Goal: Information Seeking & Learning: Learn about a topic

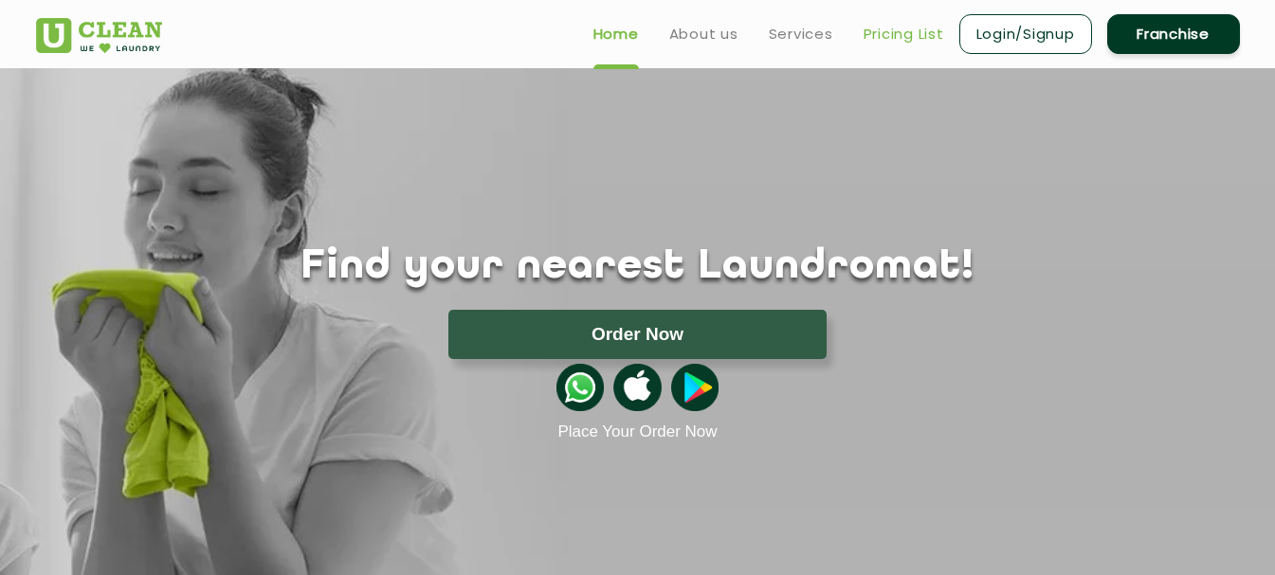
click at [882, 23] on link "Pricing List" at bounding box center [903, 34] width 81 height 23
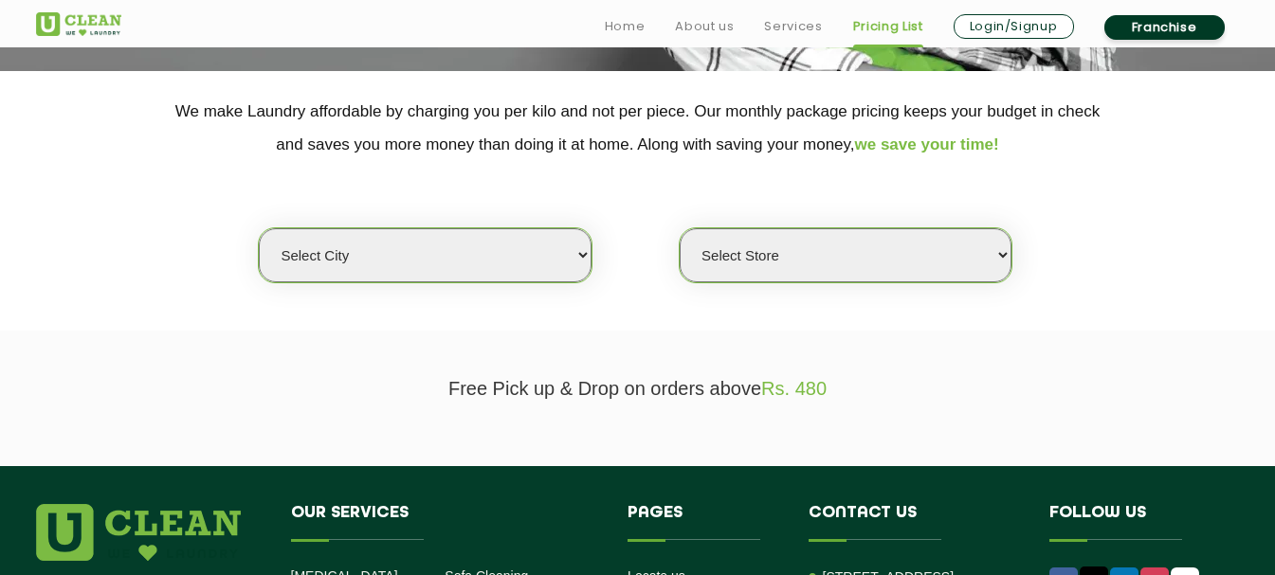
scroll to position [381, 0]
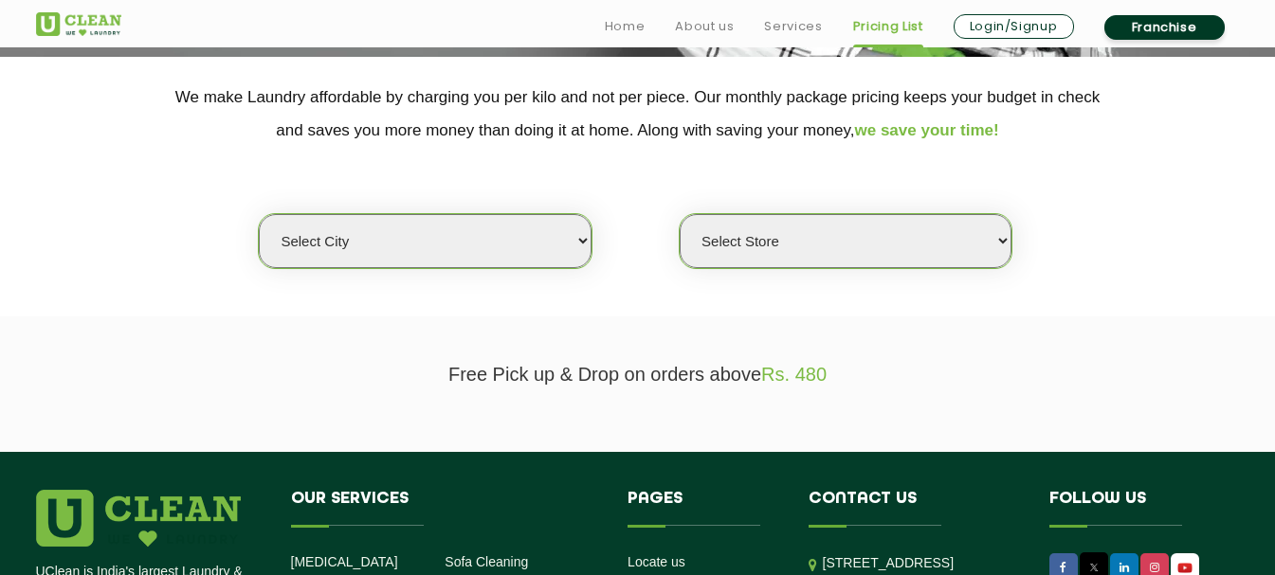
click at [572, 253] on select "Select city [GEOGRAPHIC_DATA] [GEOGRAPHIC_DATA] [GEOGRAPHIC_DATA] [GEOGRAPHIC_D…" at bounding box center [425, 241] width 332 height 54
click at [672, 326] on section "Free Pick up & Drop on orders above Rs. 480" at bounding box center [637, 385] width 1275 height 136
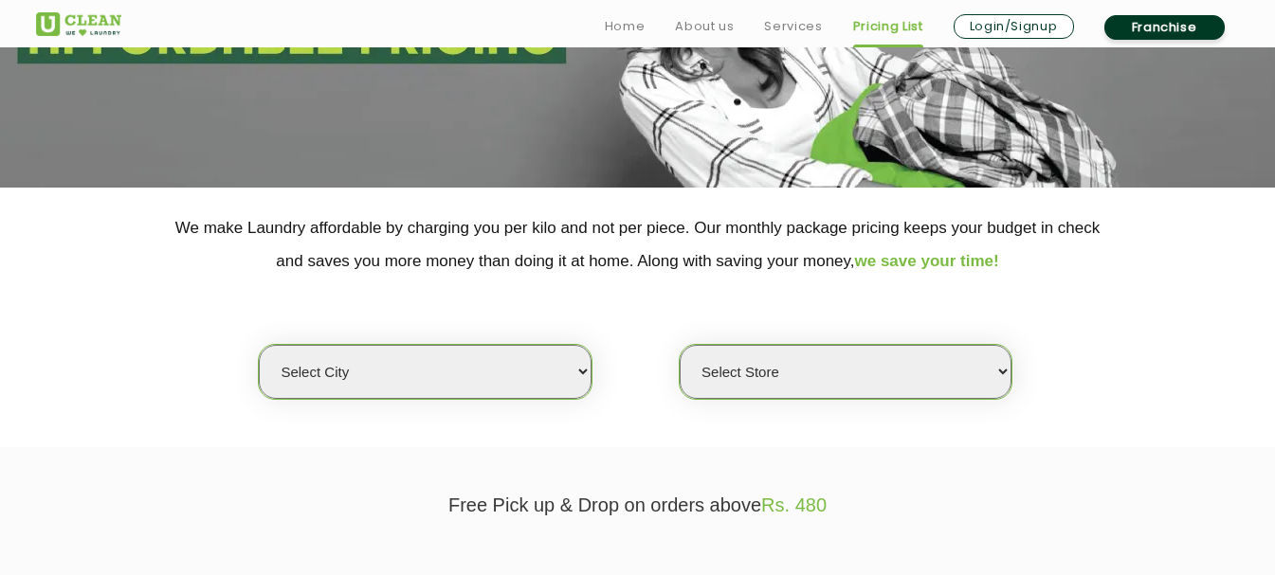
scroll to position [373, 0]
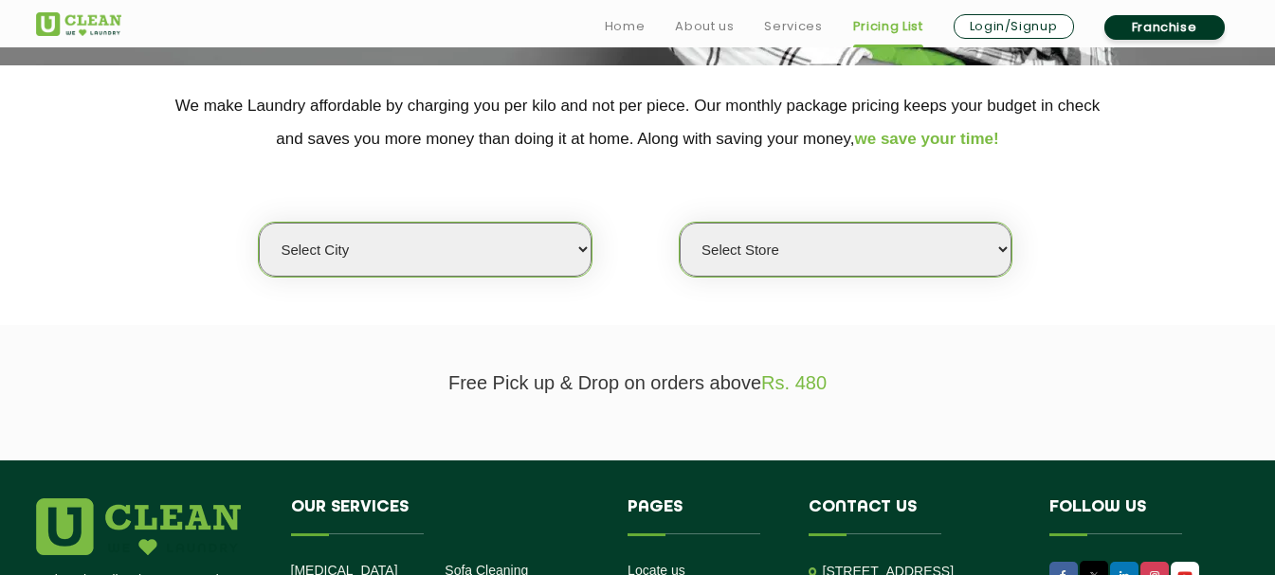
click at [562, 255] on select "Select city [GEOGRAPHIC_DATA] [GEOGRAPHIC_DATA] [GEOGRAPHIC_DATA] [GEOGRAPHIC_D…" at bounding box center [425, 250] width 332 height 54
select select "93"
click at [259, 223] on select "Select city [GEOGRAPHIC_DATA] [GEOGRAPHIC_DATA] [GEOGRAPHIC_DATA] [GEOGRAPHIC_D…" at bounding box center [425, 250] width 332 height 54
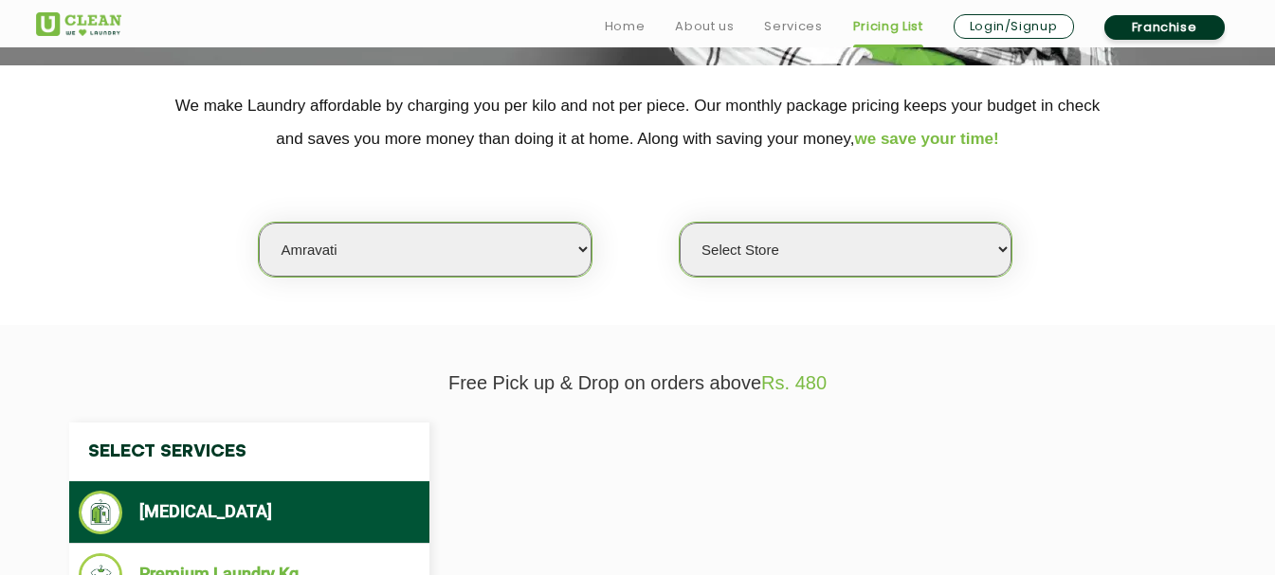
click at [757, 240] on select "Select Store UClean Amravati [GEOGRAPHIC_DATA] Amravati" at bounding box center [846, 250] width 332 height 54
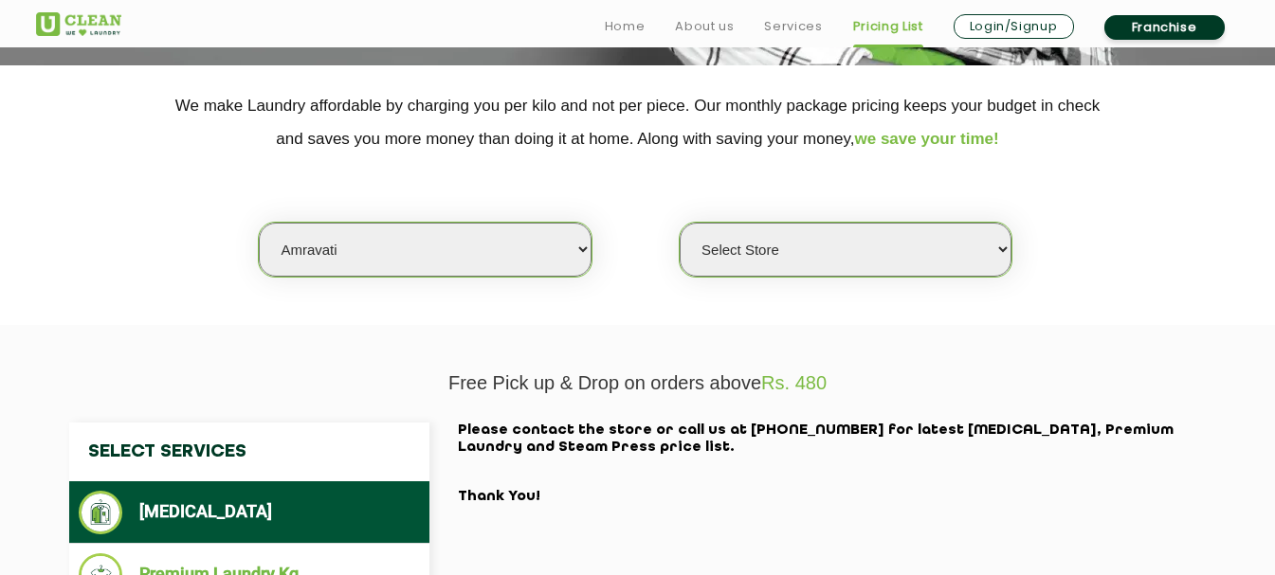
select select "275"
click at [680, 223] on select "Select Store UClean Amravati [GEOGRAPHIC_DATA] Amravati" at bounding box center [846, 250] width 332 height 54
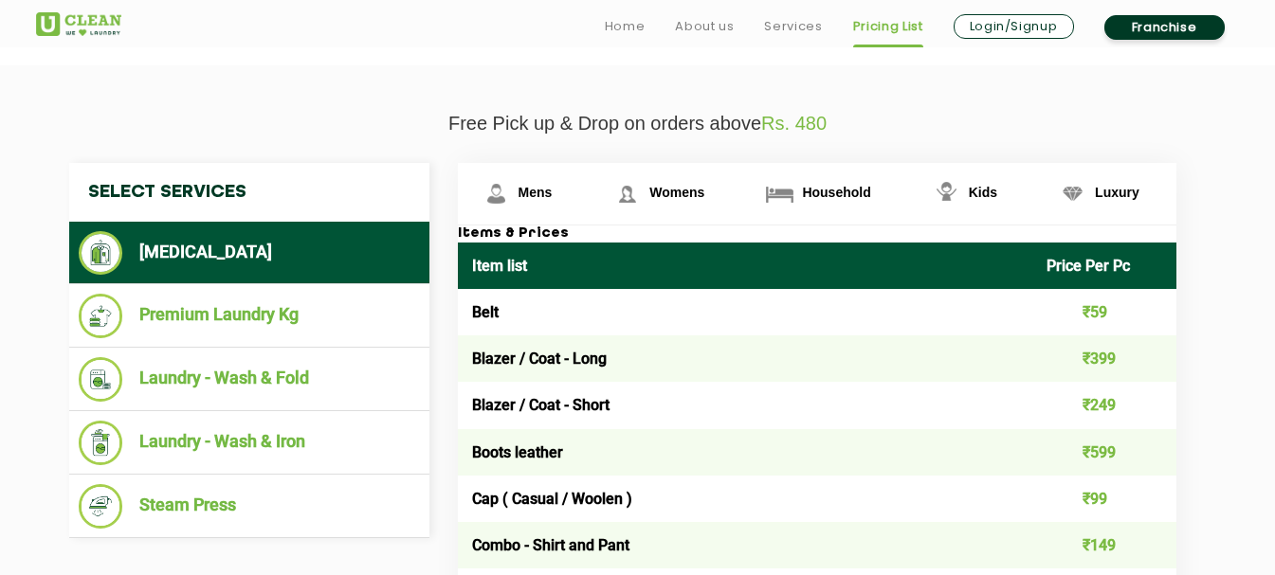
scroll to position [674, 0]
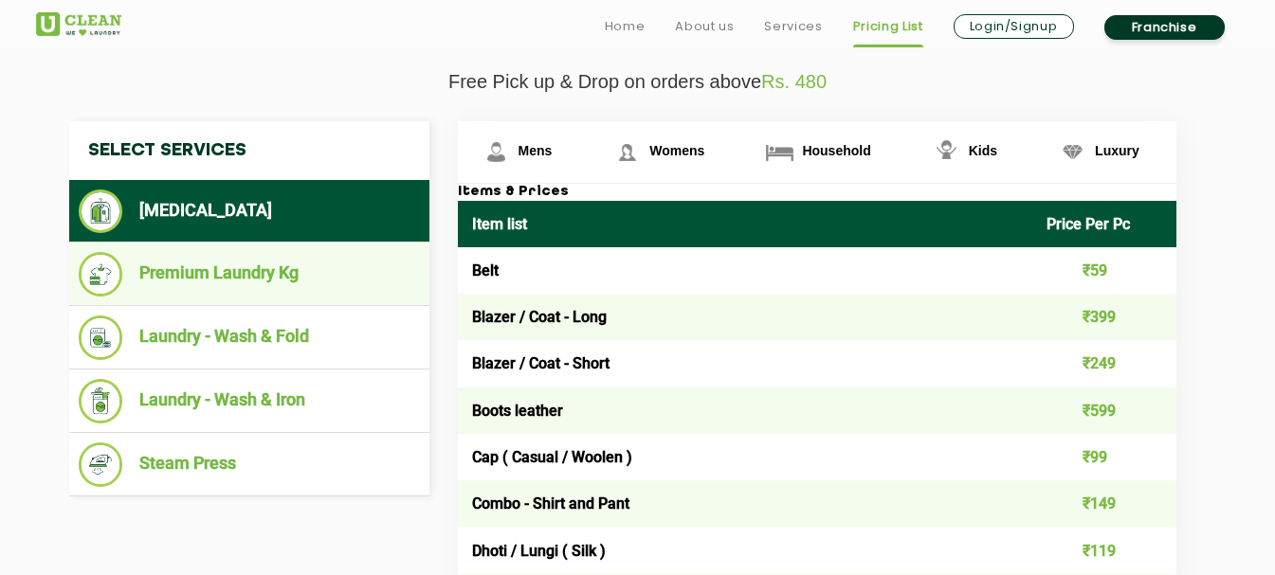
click at [278, 260] on li "Premium Laundry Kg" at bounding box center [249, 274] width 341 height 45
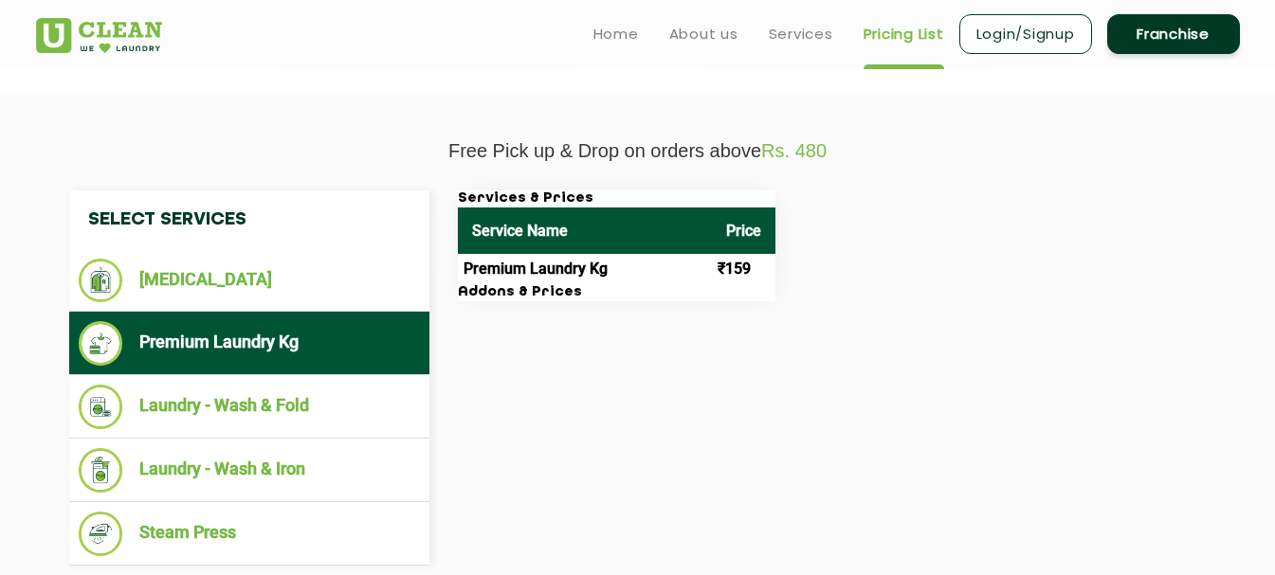
scroll to position [599, 0]
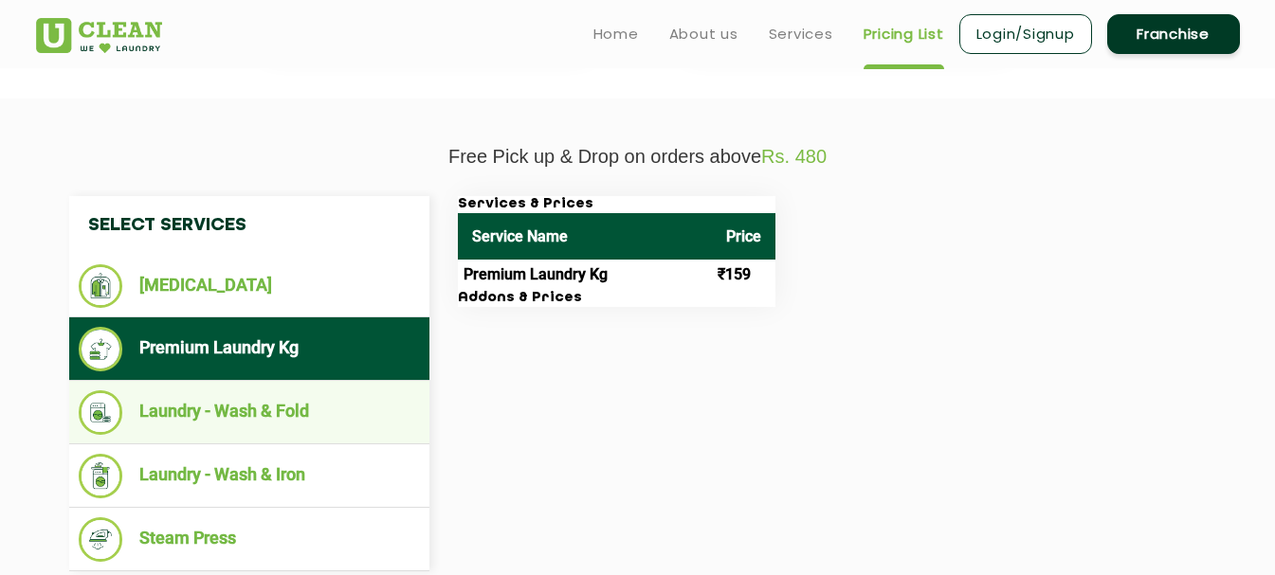
click at [246, 409] on li "Laundry - Wash & Fold" at bounding box center [249, 413] width 341 height 45
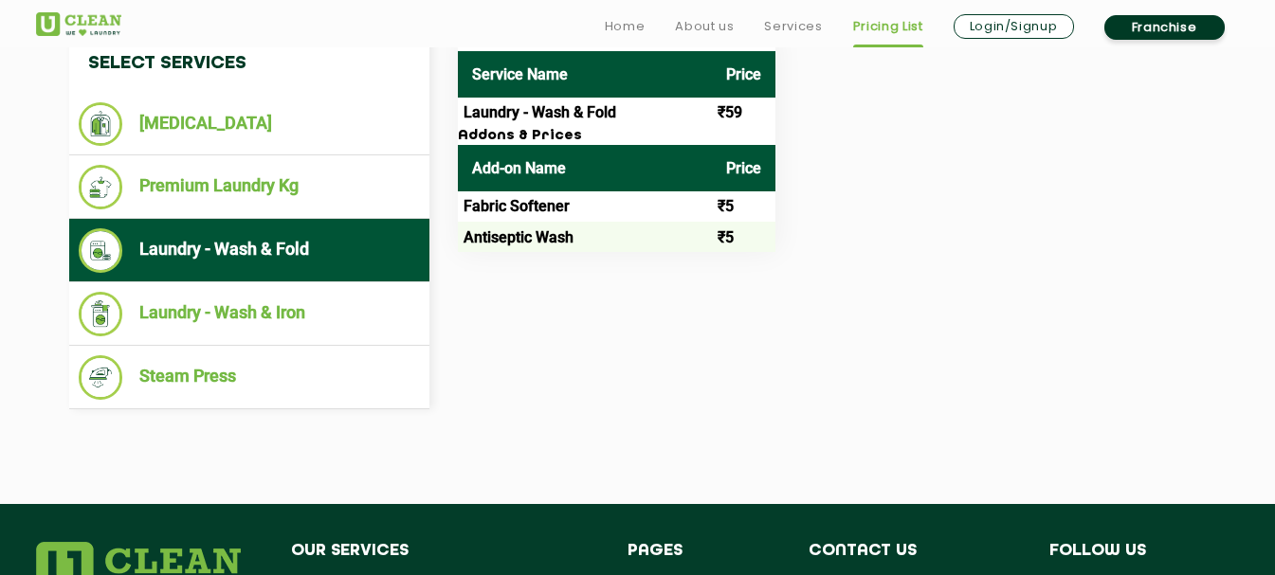
scroll to position [762, 0]
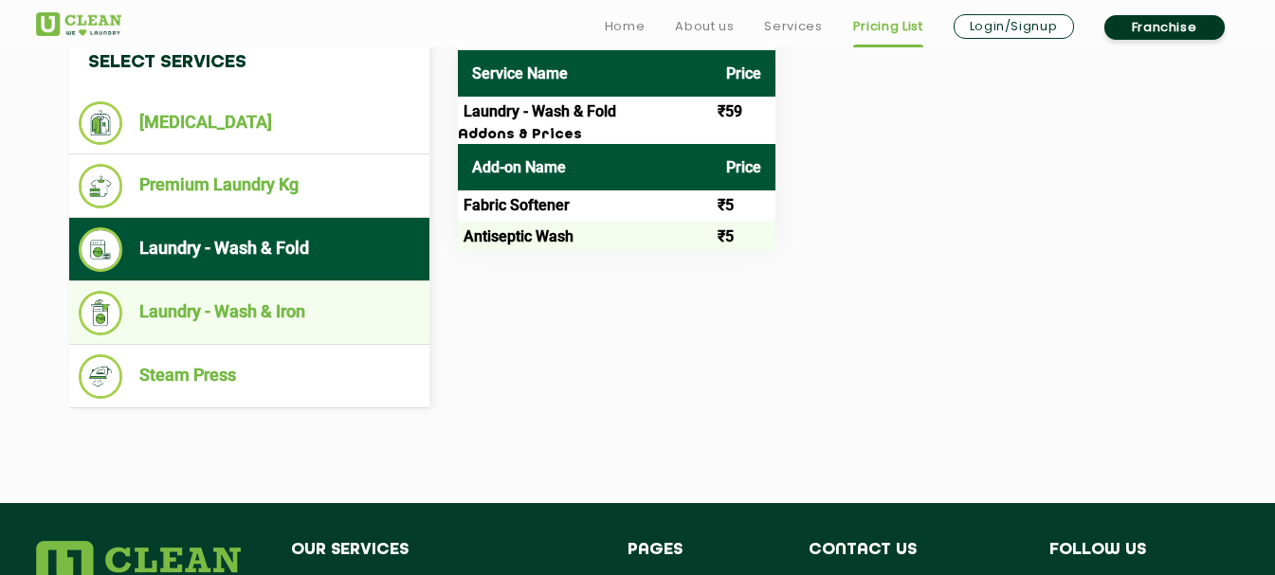
click at [281, 329] on li "Laundry - Wash & Iron" at bounding box center [249, 313] width 341 height 45
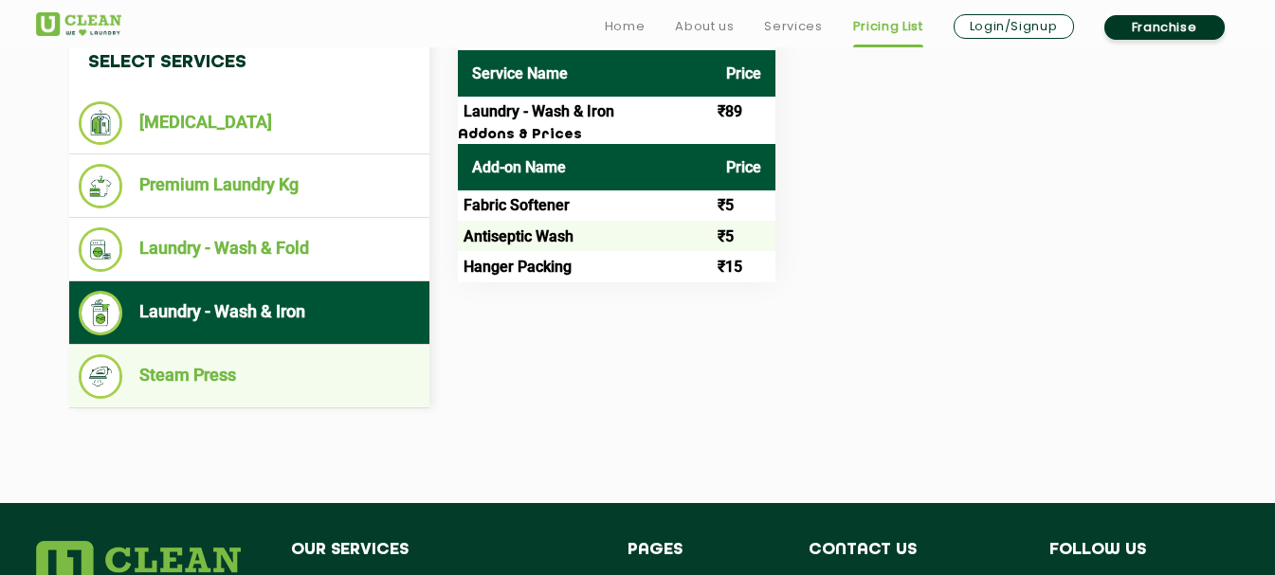
click at [289, 347] on ul "Steam Press" at bounding box center [249, 377] width 360 height 64
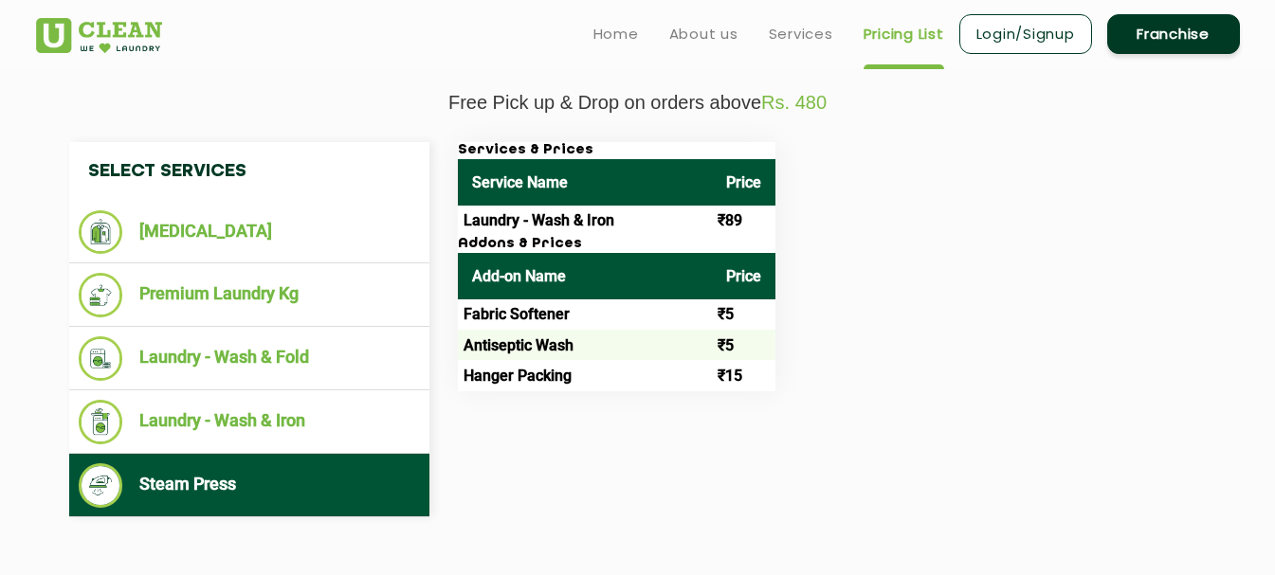
scroll to position [0, 0]
